Goal: Information Seeking & Learning: Learn about a topic

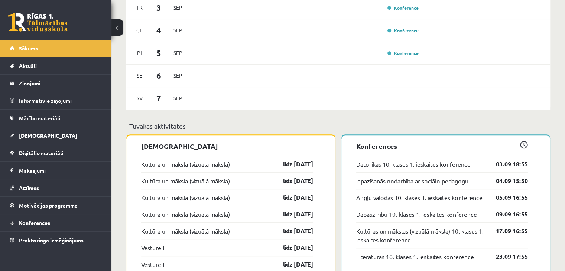
scroll to position [483, 0]
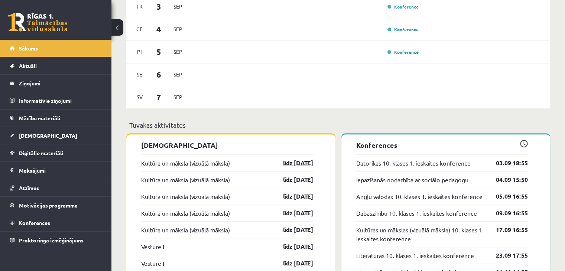
click at [301, 165] on link "līdz 30.09.25" at bounding box center [291, 163] width 43 height 9
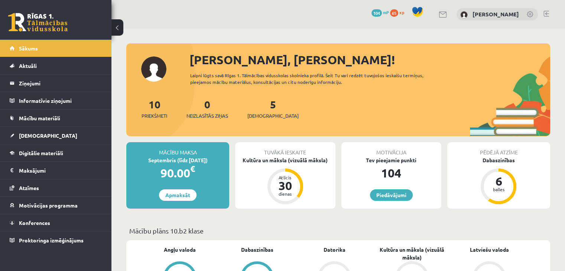
click at [258, 107] on div "5 Ieskaites" at bounding box center [272, 108] width 51 height 23
click at [264, 104] on link "5 Ieskaites" at bounding box center [272, 109] width 51 height 22
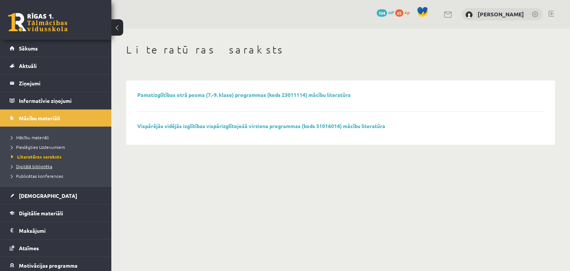
click at [49, 165] on span "Digitālā bibliotēka" at bounding box center [31, 166] width 41 height 6
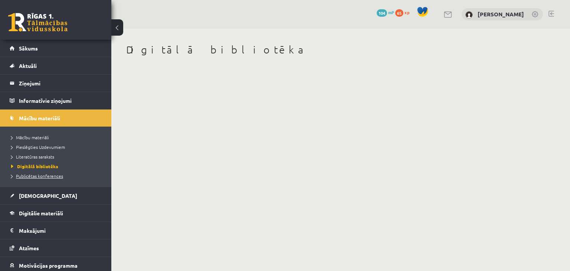
click at [45, 179] on li "Publicētas konferences" at bounding box center [57, 176] width 93 height 10
click at [45, 177] on span "Publicētas konferences" at bounding box center [39, 176] width 56 height 6
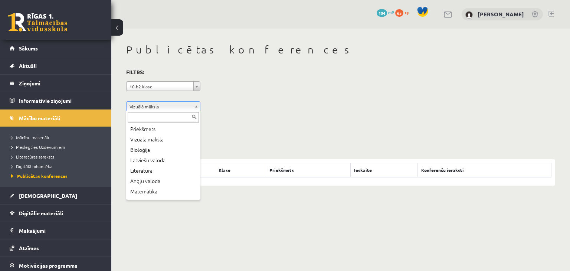
drag, startPoint x: 232, startPoint y: 107, endPoint x: 209, endPoint y: 118, distance: 24.9
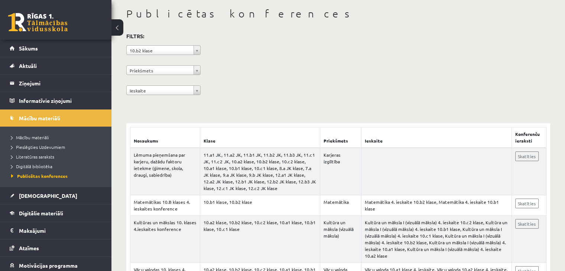
scroll to position [37, 0]
click at [201, 92] on div "**********" at bounding box center [338, 64] width 424 height 68
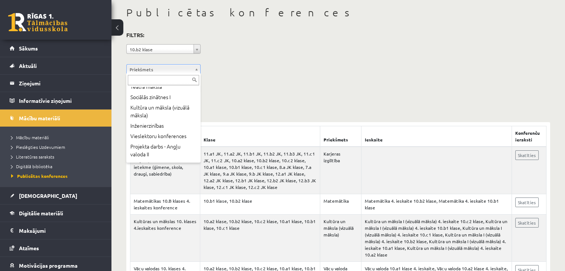
scroll to position [223, 0]
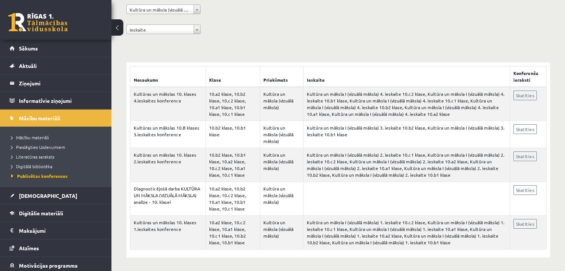
scroll to position [98, 0]
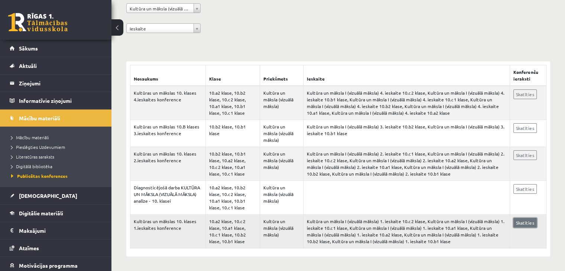
click at [526, 225] on link "Skatīties" at bounding box center [524, 223] width 23 height 10
click at [81, 212] on link "Digitālie materiāli" at bounding box center [56, 213] width 92 height 17
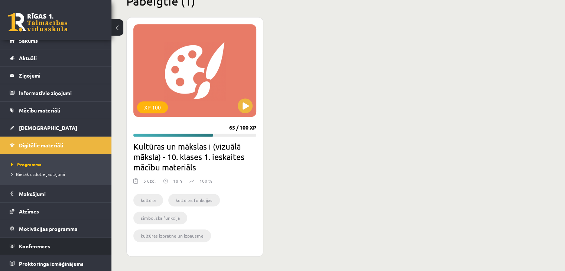
scroll to position [8, 0]
click at [79, 251] on link "Konferences" at bounding box center [56, 245] width 92 height 17
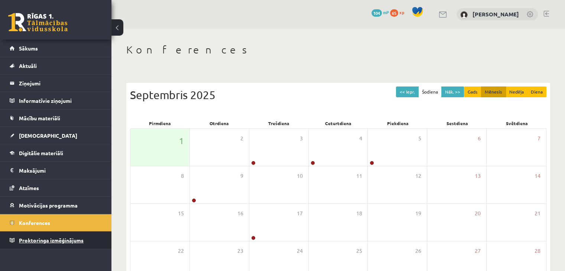
click at [84, 241] on link "Proktoringa izmēģinājums" at bounding box center [56, 240] width 92 height 17
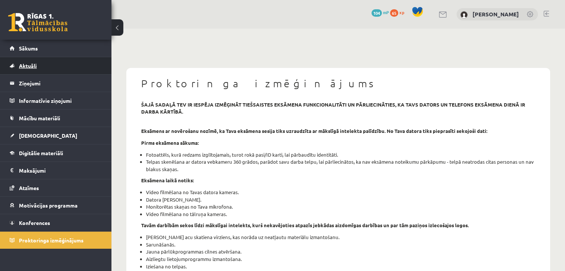
click at [65, 66] on link "Aktuāli" at bounding box center [56, 65] width 92 height 17
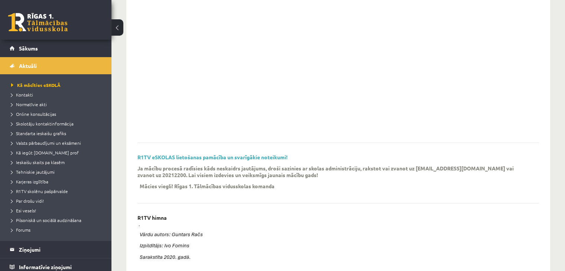
scroll to position [122, 0]
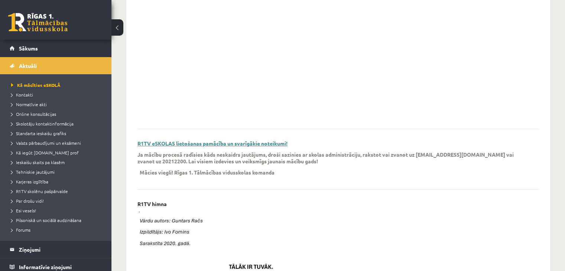
click at [250, 146] on link "R1TV eSKOLAS lietošanas pamācība un svarīgākie noteikumi!" at bounding box center [212, 143] width 150 height 7
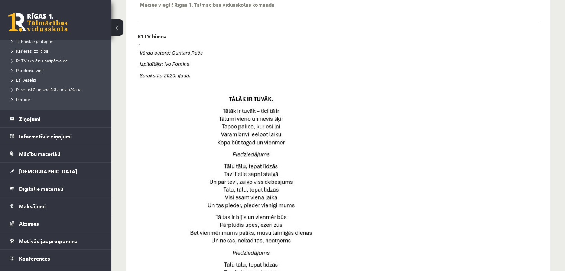
scroll to position [143, 0]
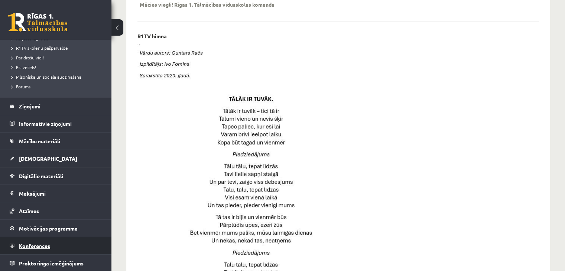
click at [81, 246] on link "Konferences" at bounding box center [56, 245] width 92 height 17
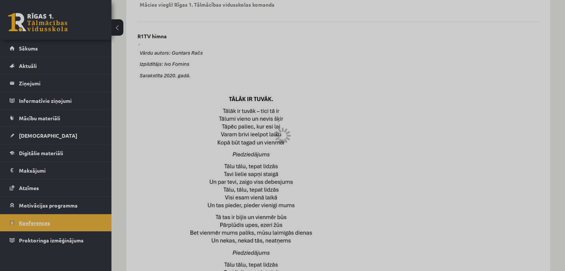
scroll to position [83, 0]
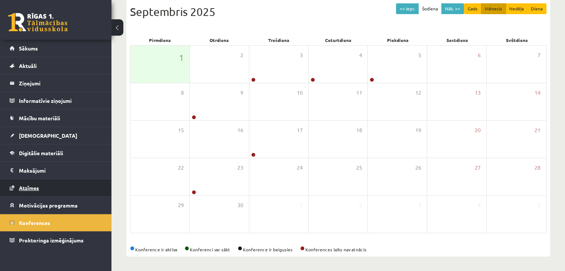
click at [91, 190] on link "Atzīmes" at bounding box center [56, 187] width 92 height 17
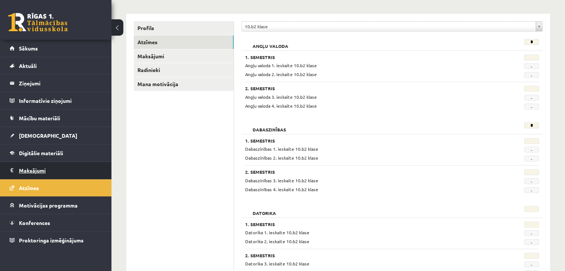
click at [74, 170] on legend "Maksājumi 0" at bounding box center [60, 170] width 83 height 17
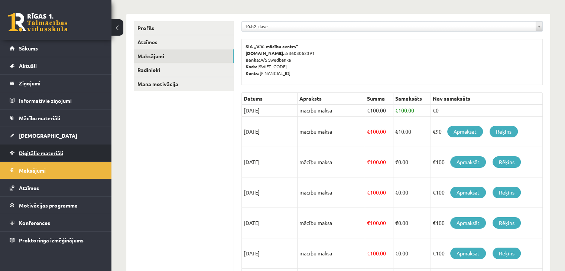
click at [75, 155] on link "Digitālie materiāli" at bounding box center [56, 152] width 92 height 17
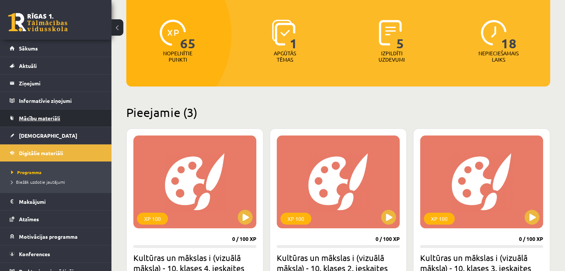
click at [81, 118] on link "Mācību materiāli" at bounding box center [56, 118] width 92 height 17
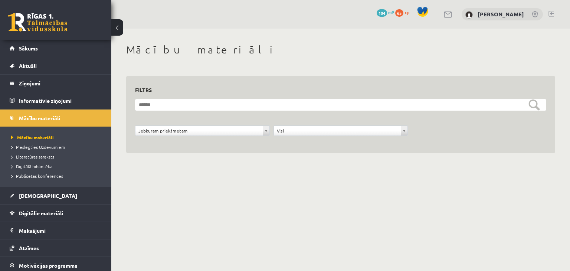
click at [53, 158] on span "Literatūras saraksts" at bounding box center [32, 157] width 43 height 6
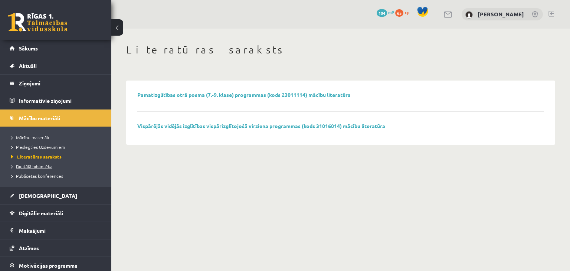
click at [49, 164] on span "Digitālā bibliotēka" at bounding box center [31, 166] width 41 height 6
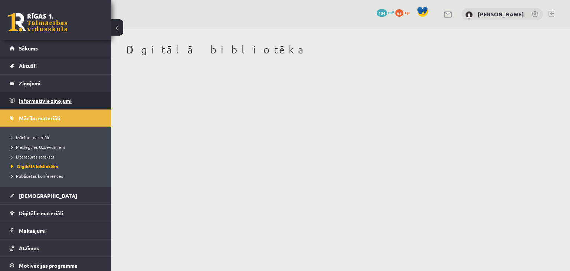
click at [85, 107] on legend "Informatīvie ziņojumi 0" at bounding box center [60, 100] width 83 height 17
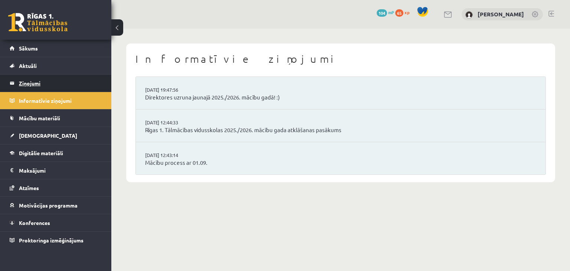
click at [84, 84] on legend "Ziņojumi 0" at bounding box center [60, 83] width 83 height 17
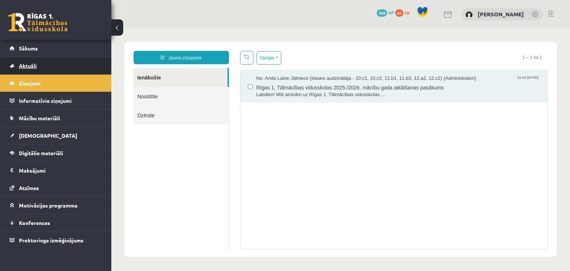
click at [57, 73] on link "Aktuāli" at bounding box center [56, 65] width 92 height 17
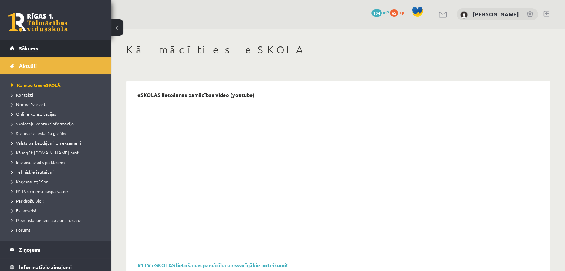
click at [50, 49] on link "Sākums" at bounding box center [56, 48] width 92 height 17
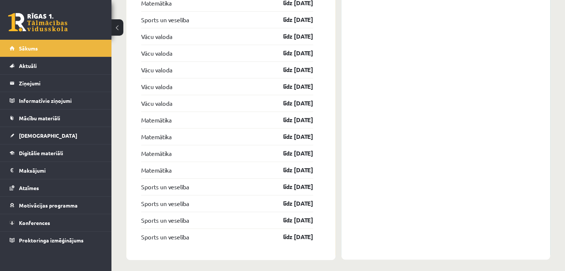
scroll to position [1062, 0]
